Goal: Task Accomplishment & Management: Use online tool/utility

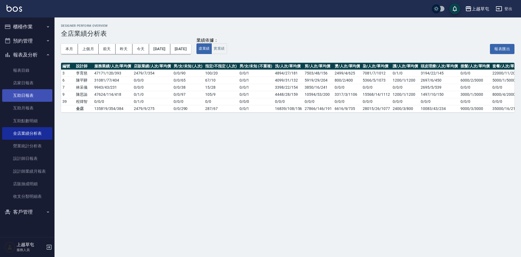
click at [48, 90] on link "互助日報表" at bounding box center [27, 95] width 50 height 13
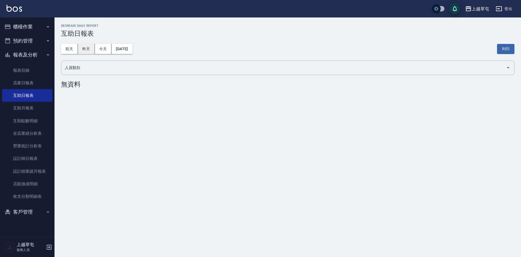
click at [87, 50] on button "昨天" at bounding box center [86, 49] width 17 height 10
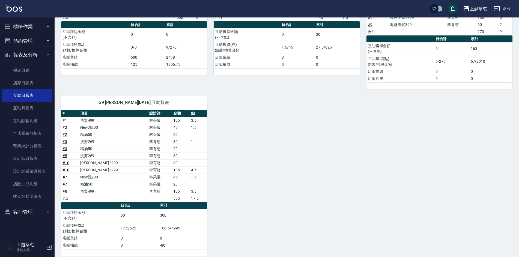
scroll to position [100, 0]
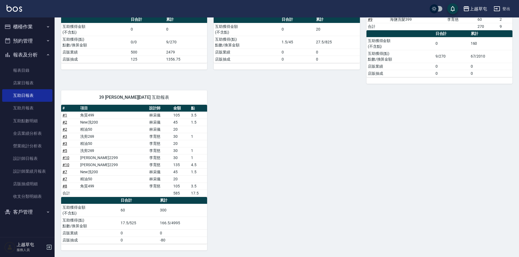
click at [47, 20] on button "櫃檯作業" at bounding box center [27, 27] width 50 height 14
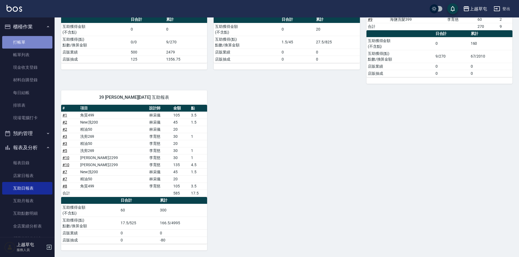
click at [38, 38] on link "打帳單" at bounding box center [27, 42] width 50 height 13
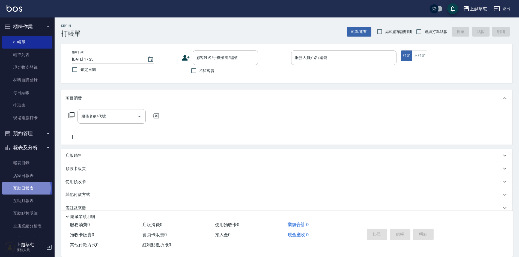
click at [20, 188] on link "互助日報表" at bounding box center [27, 188] width 50 height 13
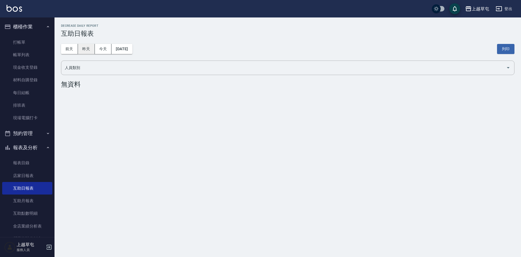
click at [85, 48] on button "昨天" at bounding box center [86, 49] width 17 height 10
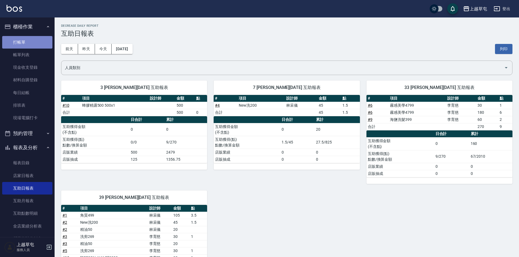
click at [36, 38] on link "打帳單" at bounding box center [27, 42] width 50 height 13
